Goal: Task Accomplishment & Management: Manage account settings

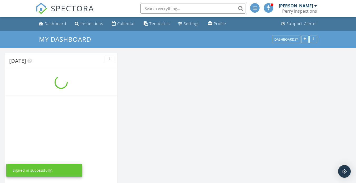
scroll to position [435, 364]
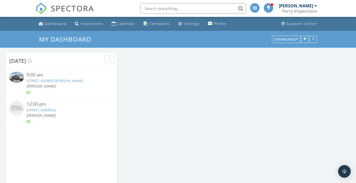
click at [56, 110] on link "[STREET_ADDRESS]" at bounding box center [41, 109] width 29 height 5
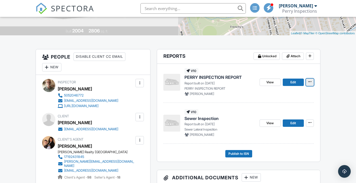
click at [309, 81] on icon at bounding box center [309, 82] width 3 height 4
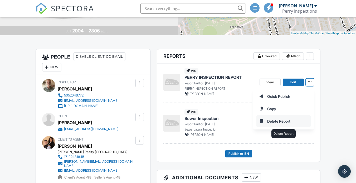
click at [285, 121] on input "Delete Report" at bounding box center [283, 121] width 54 height 12
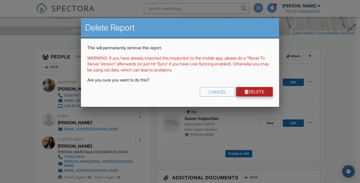
click at [258, 91] on link "Delete" at bounding box center [254, 91] width 37 height 9
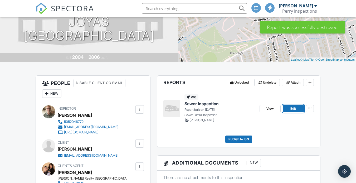
click at [298, 109] on link "Edit" at bounding box center [293, 108] width 21 height 7
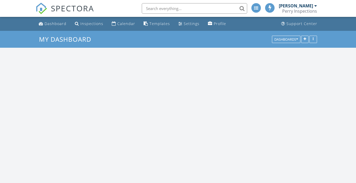
scroll to position [435, 364]
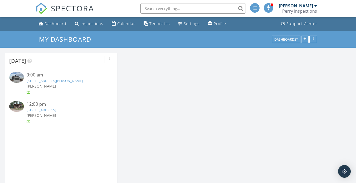
click at [56, 109] on link "959 Acequia De Las Joyas, Santa Fe, NM 87505" at bounding box center [41, 109] width 29 height 5
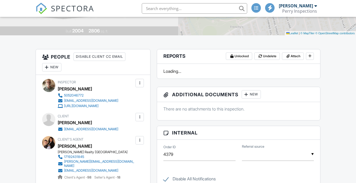
scroll to position [79, 0]
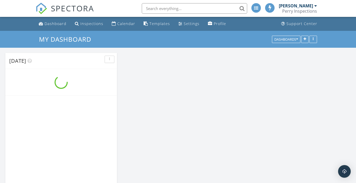
scroll to position [435, 364]
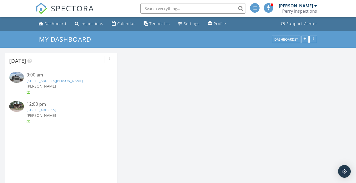
click at [56, 110] on link "959 Acequia De Las Joyas, Santa Fe, NM 87505" at bounding box center [41, 109] width 29 height 5
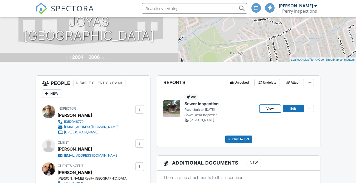
click at [269, 108] on span "View" at bounding box center [269, 108] width 7 height 5
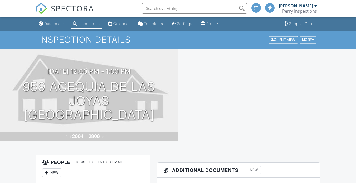
click at [52, 31] on div "Inspection Details Client View More Property Details Reschedule Share Cancel De…" at bounding box center [178, 40] width 356 height 18
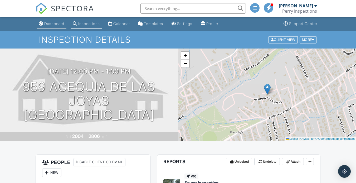
click at [52, 23] on div "Dashboard" at bounding box center [54, 23] width 20 height 4
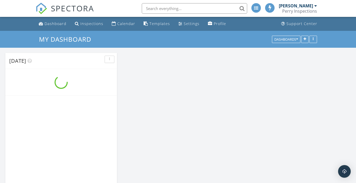
scroll to position [435, 364]
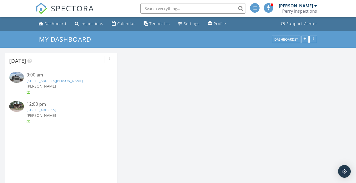
click at [74, 82] on link "[STREET_ADDRESS][PERSON_NAME]" at bounding box center [55, 80] width 56 height 5
